Goal: Feedback & Contribution: Leave review/rating

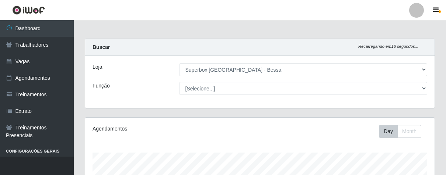
select select "206"
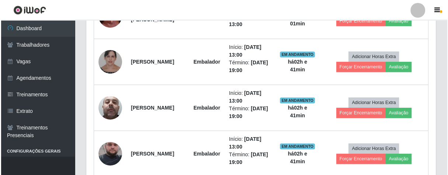
scroll to position [289, 0]
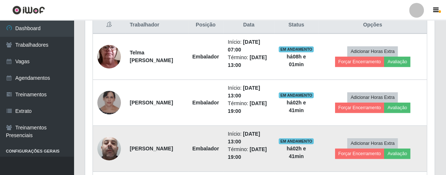
click at [118, 149] on img at bounding box center [109, 148] width 24 height 31
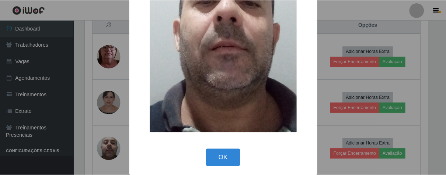
scroll to position [85, 0]
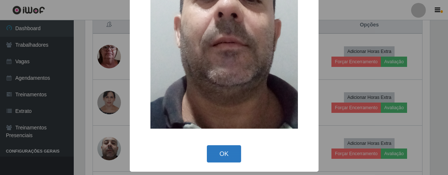
click at [213, 154] on button "OK" at bounding box center [224, 154] width 34 height 17
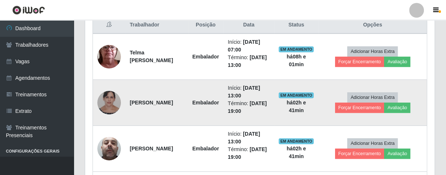
scroll to position [153, 349]
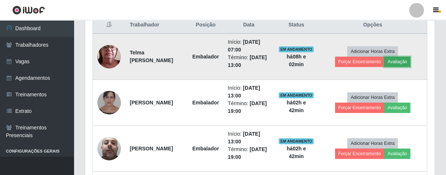
click at [403, 59] on button "Avaliação" at bounding box center [397, 62] width 26 height 10
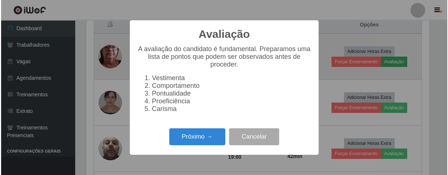
scroll to position [153, 345]
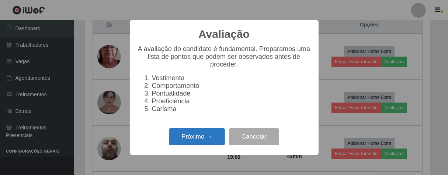
click at [182, 135] on button "Próximo →" at bounding box center [197, 137] width 56 height 17
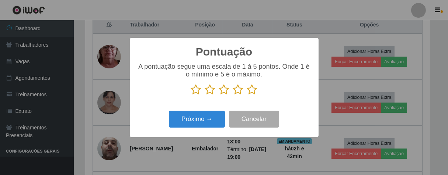
drag, startPoint x: 249, startPoint y: 90, endPoint x: 227, endPoint y: 97, distance: 23.5
click at [248, 91] on icon at bounding box center [252, 89] width 10 height 11
click at [247, 95] on input "radio" at bounding box center [247, 95] width 0 height 0
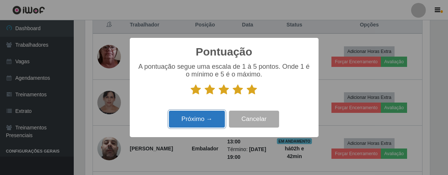
click at [213, 121] on button "Próximo →" at bounding box center [197, 119] width 56 height 17
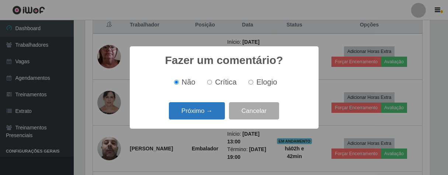
click at [213, 115] on button "Próximo →" at bounding box center [197, 110] width 56 height 17
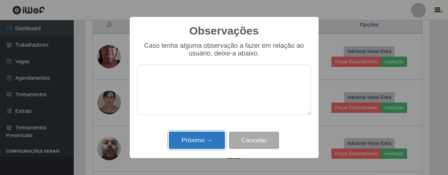
click at [207, 141] on button "Próximo →" at bounding box center [197, 140] width 56 height 17
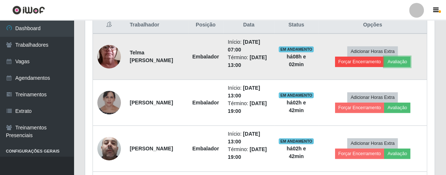
scroll to position [153, 349]
click at [361, 62] on button "Forçar Encerramento" at bounding box center [359, 62] width 49 height 10
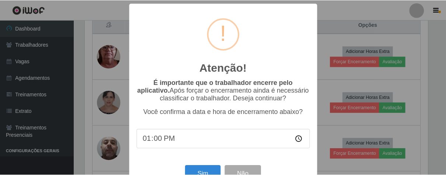
scroll to position [25, 0]
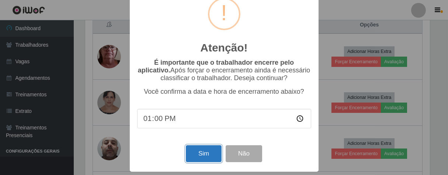
click at [202, 150] on button "Sim" at bounding box center [204, 154] width 36 height 17
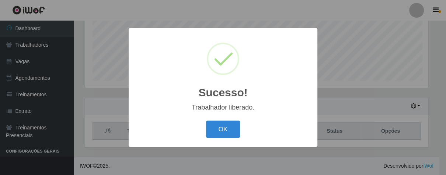
scroll to position [182, 0]
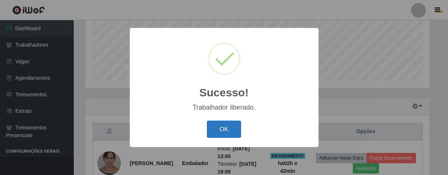
click at [218, 123] on button "OK" at bounding box center [224, 129] width 34 height 17
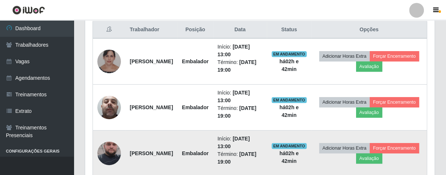
scroll to position [325, 0]
